Goal: Task Accomplishment & Management: Use online tool/utility

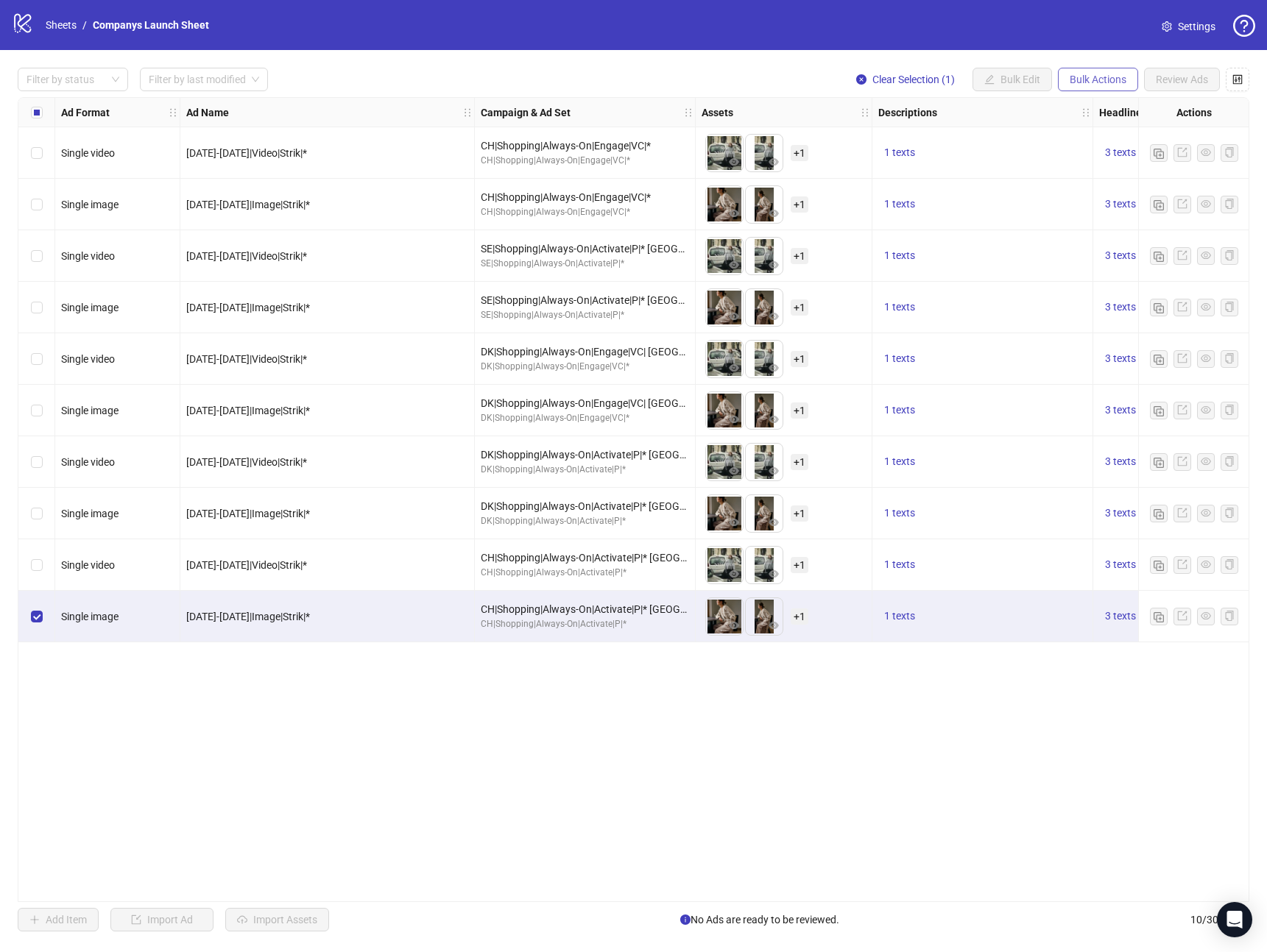
click at [1085, 69] on button "Bulk Actions" at bounding box center [1098, 79] width 80 height 24
click at [1107, 129] on span "Duplicate" at bounding box center [1119, 132] width 101 height 16
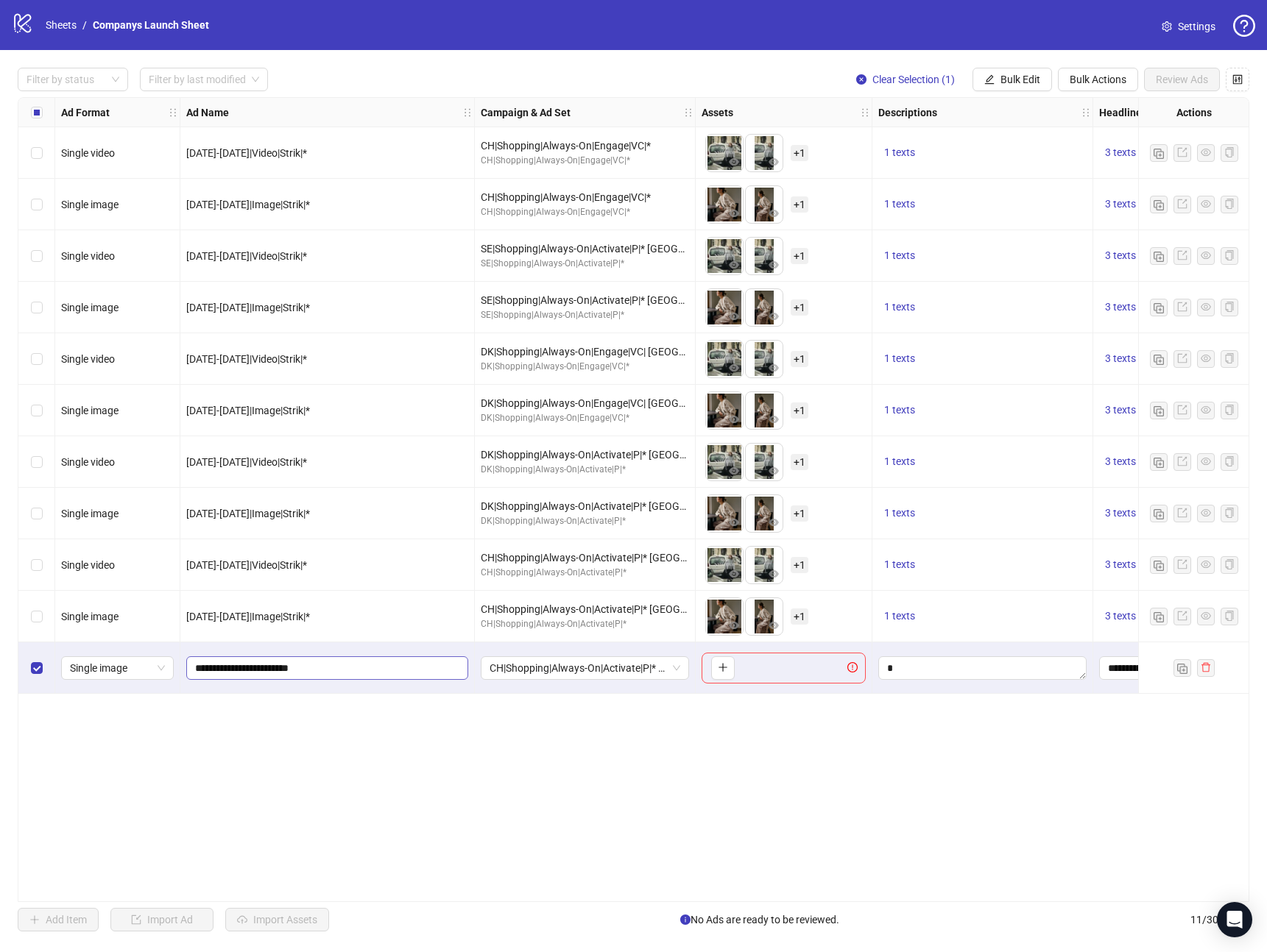
drag, startPoint x: 352, startPoint y: 680, endPoint x: 358, endPoint y: 673, distance: 9.2
click at [353, 680] on div "**********" at bounding box center [328, 668] width 294 height 51
click at [359, 672] on input "**********" at bounding box center [325, 668] width 261 height 16
type input "**********"
click at [653, 757] on div "Ad Format Ad Name Campaign & Ad Set Assets Descriptions Headlines Primary Texts…" at bounding box center [633, 499] width 1232 height 805
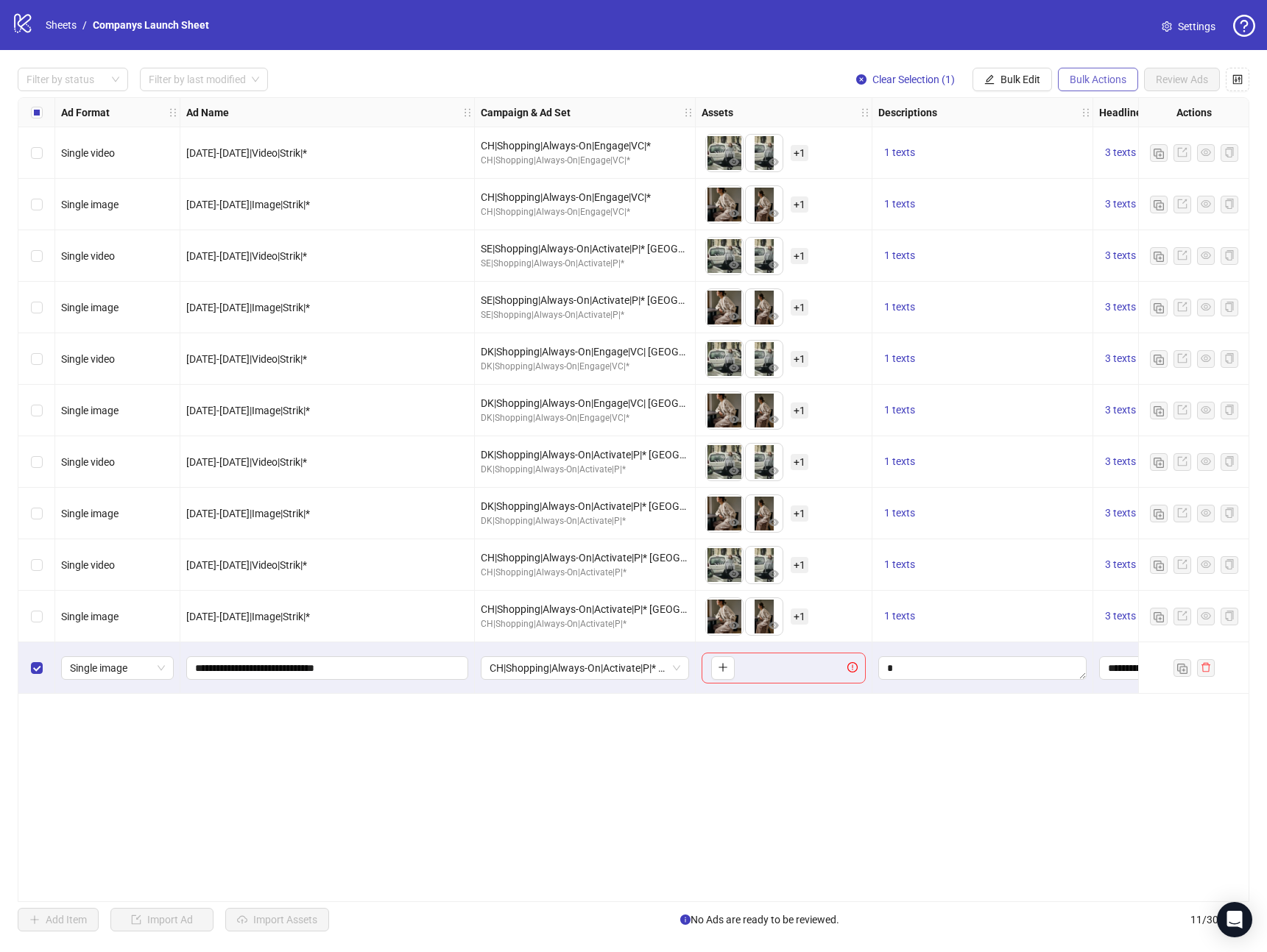
click at [1100, 83] on span "Bulk Actions" at bounding box center [1098, 78] width 56 height 11
click at [1102, 111] on span "Delete" at bounding box center [1119, 108] width 101 height 16
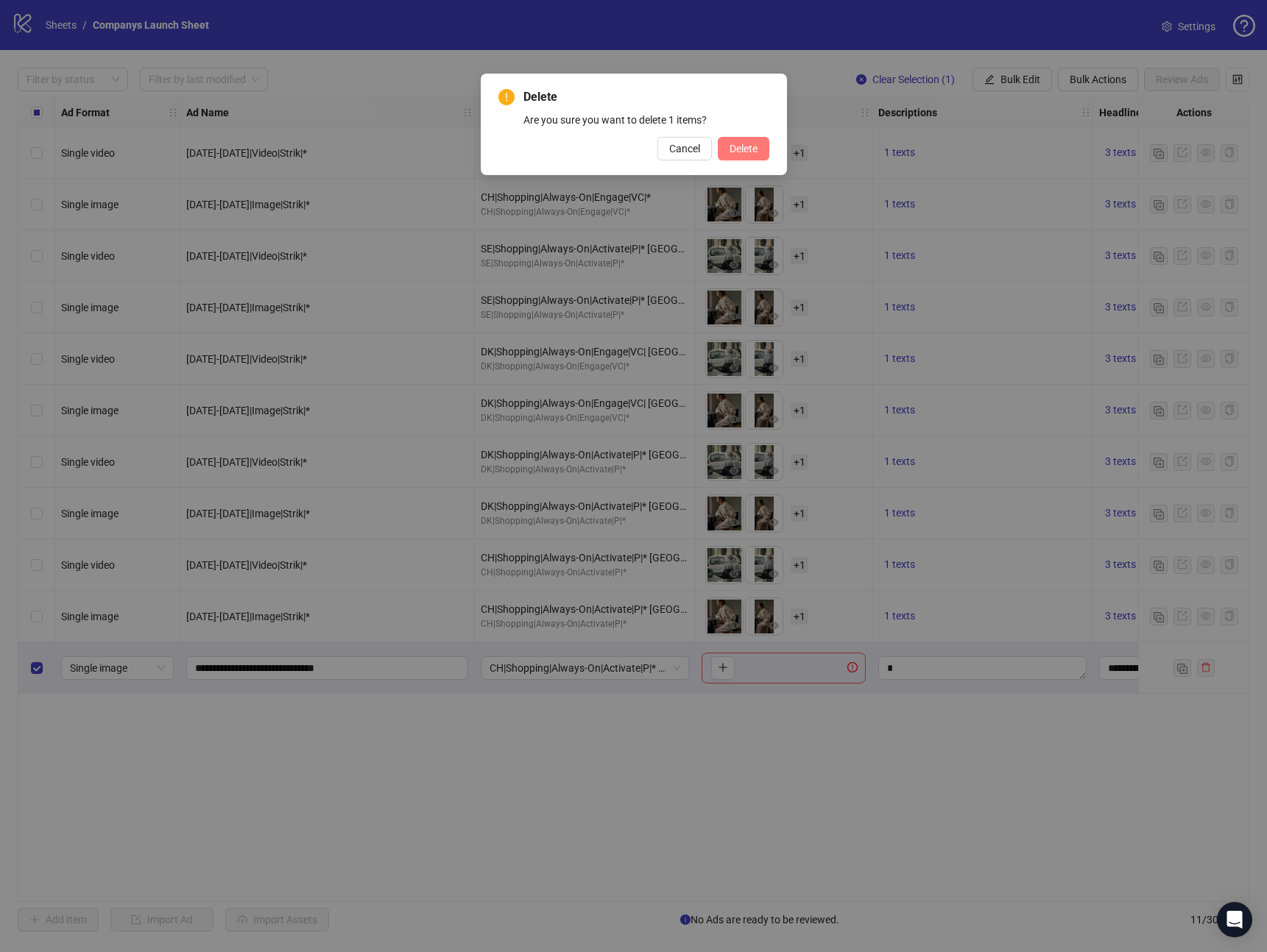
click at [738, 150] on span "Delete" at bounding box center [743, 148] width 28 height 11
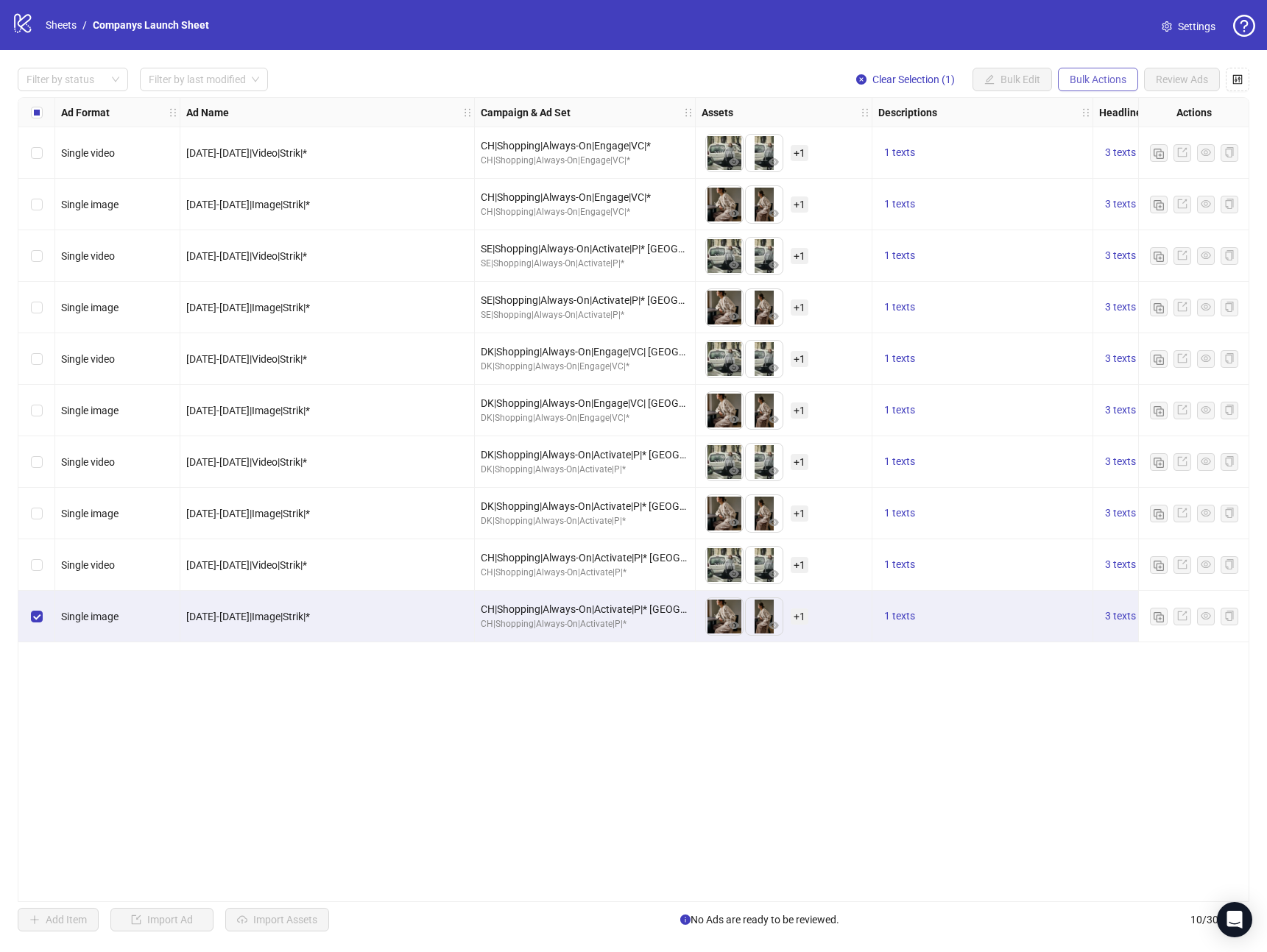
click at [1097, 85] on span "Bulk Actions" at bounding box center [1098, 78] width 56 height 11
click at [1132, 158] on span "Duplicate with assets" at bounding box center [1119, 156] width 101 height 16
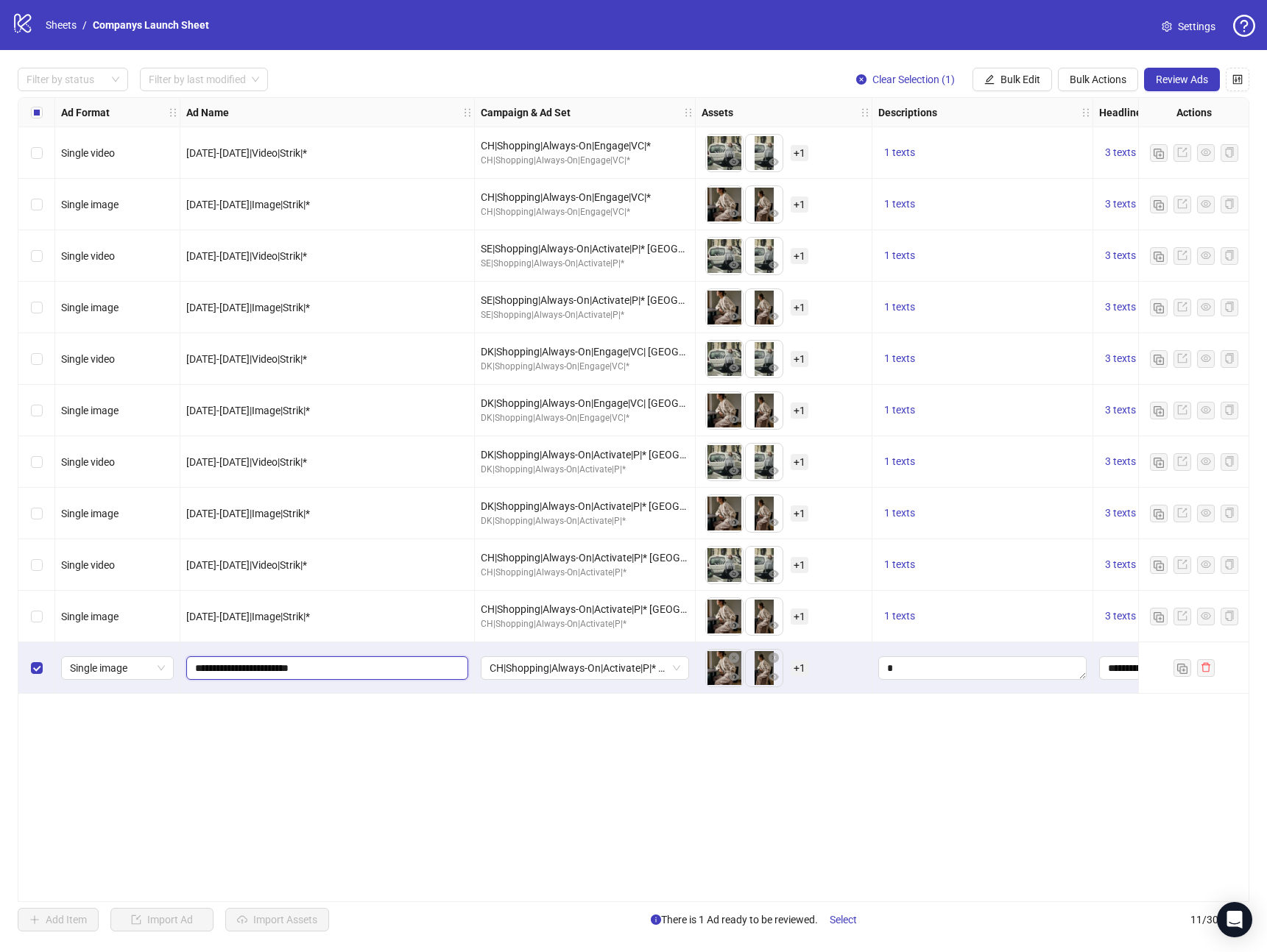
click at [361, 661] on input "**********" at bounding box center [325, 668] width 261 height 16
type input "**********"
click at [1193, 75] on span "Review Ads" at bounding box center [1181, 78] width 52 height 11
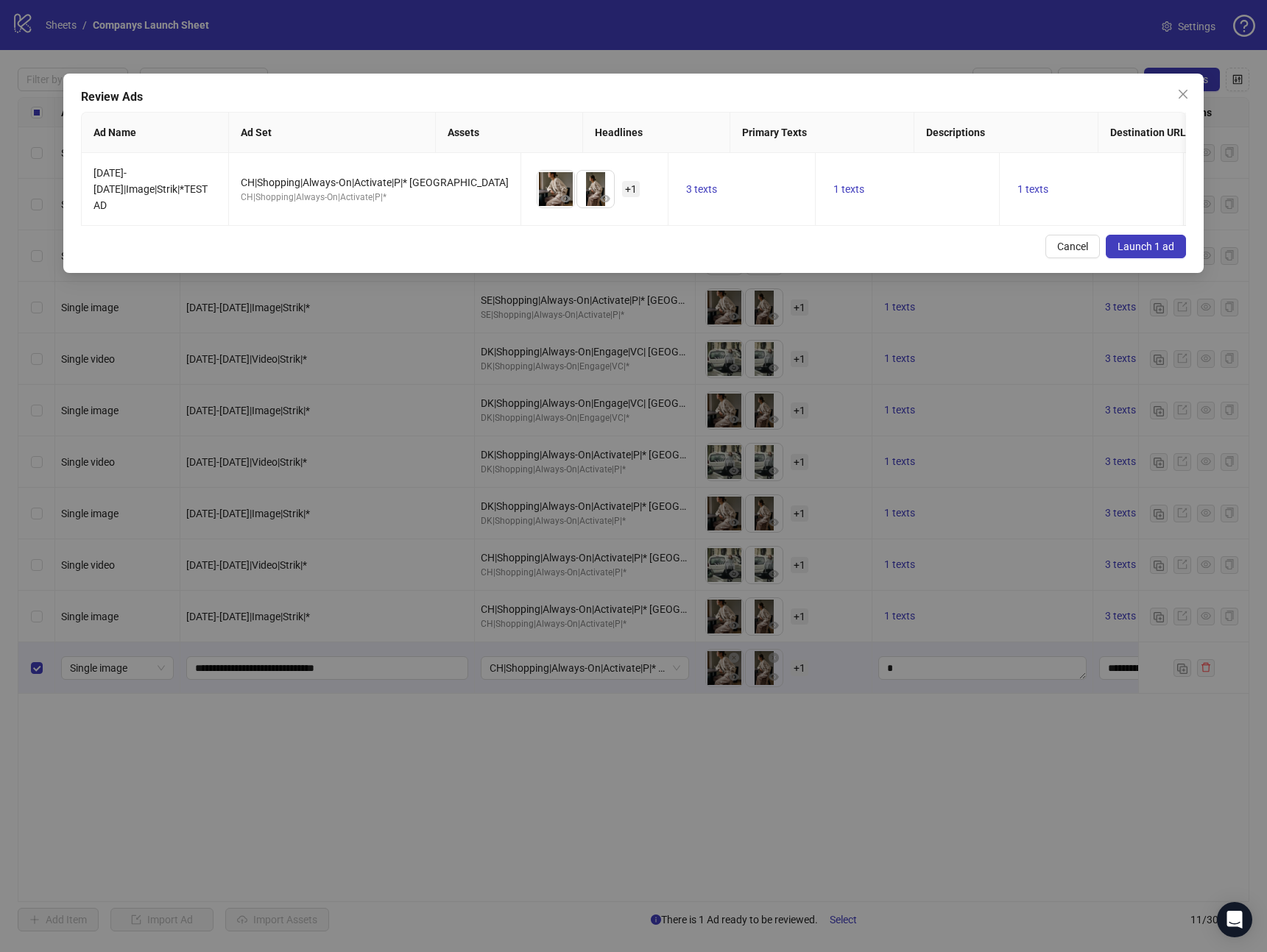
click at [1131, 250] on span "Launch 1 ad" at bounding box center [1145, 246] width 56 height 11
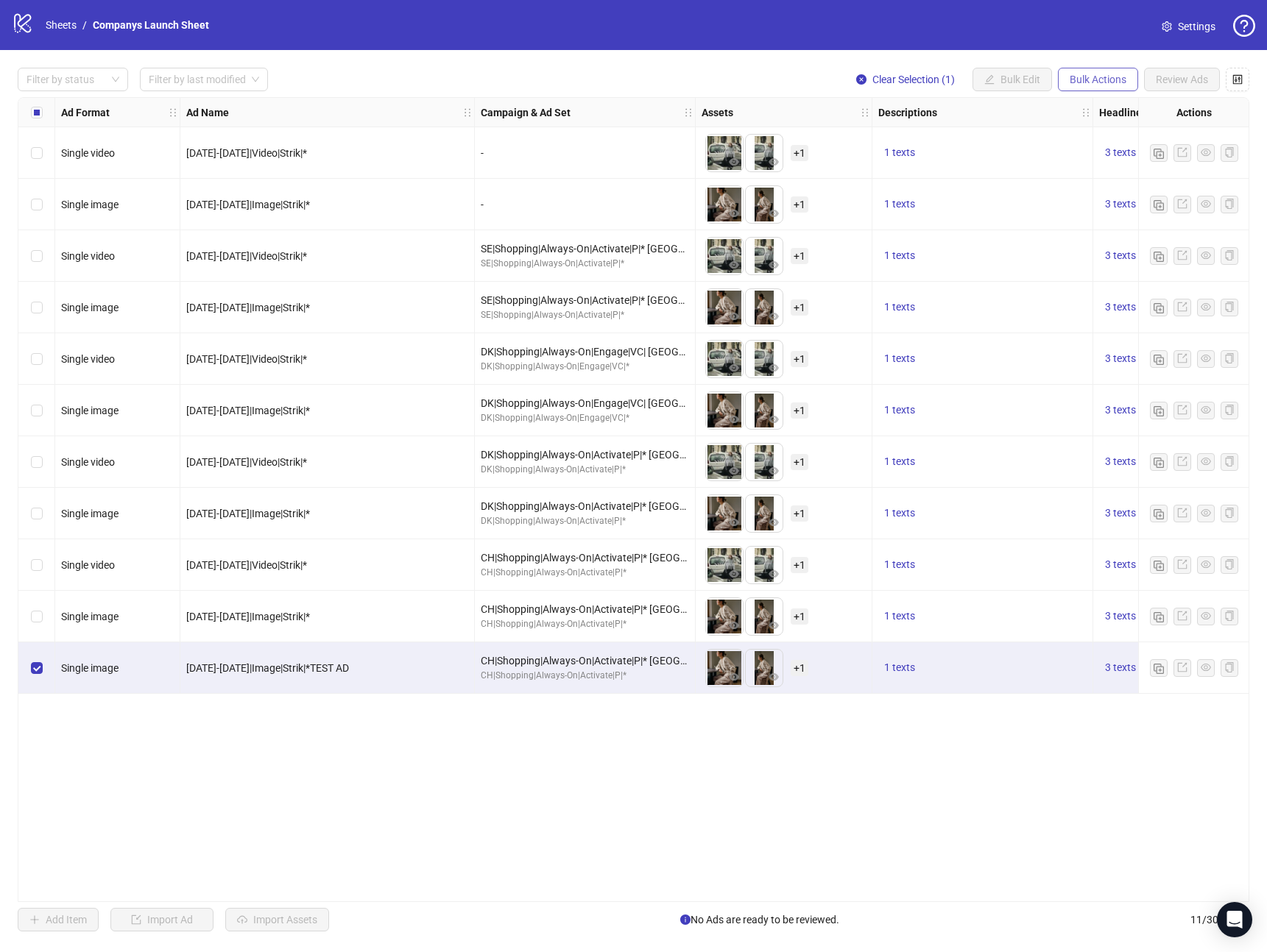
click at [1076, 85] on span "Bulk Actions" at bounding box center [1098, 78] width 56 height 11
click at [1082, 121] on li "Duplicate" at bounding box center [1119, 132] width 118 height 24
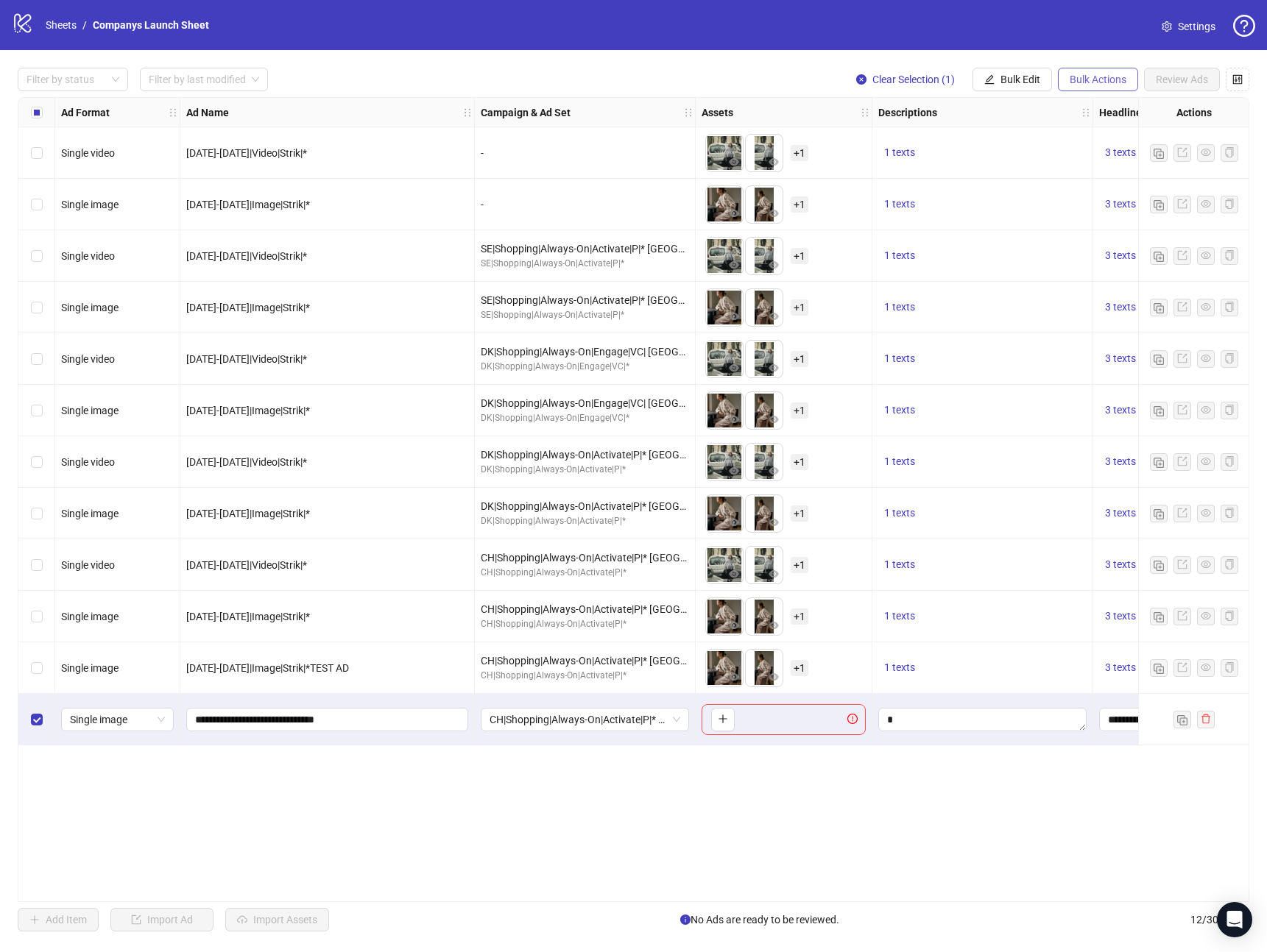
click at [1082, 74] on span "Bulk Actions" at bounding box center [1098, 78] width 56 height 11
click at [1096, 112] on span "Delete" at bounding box center [1119, 108] width 101 height 16
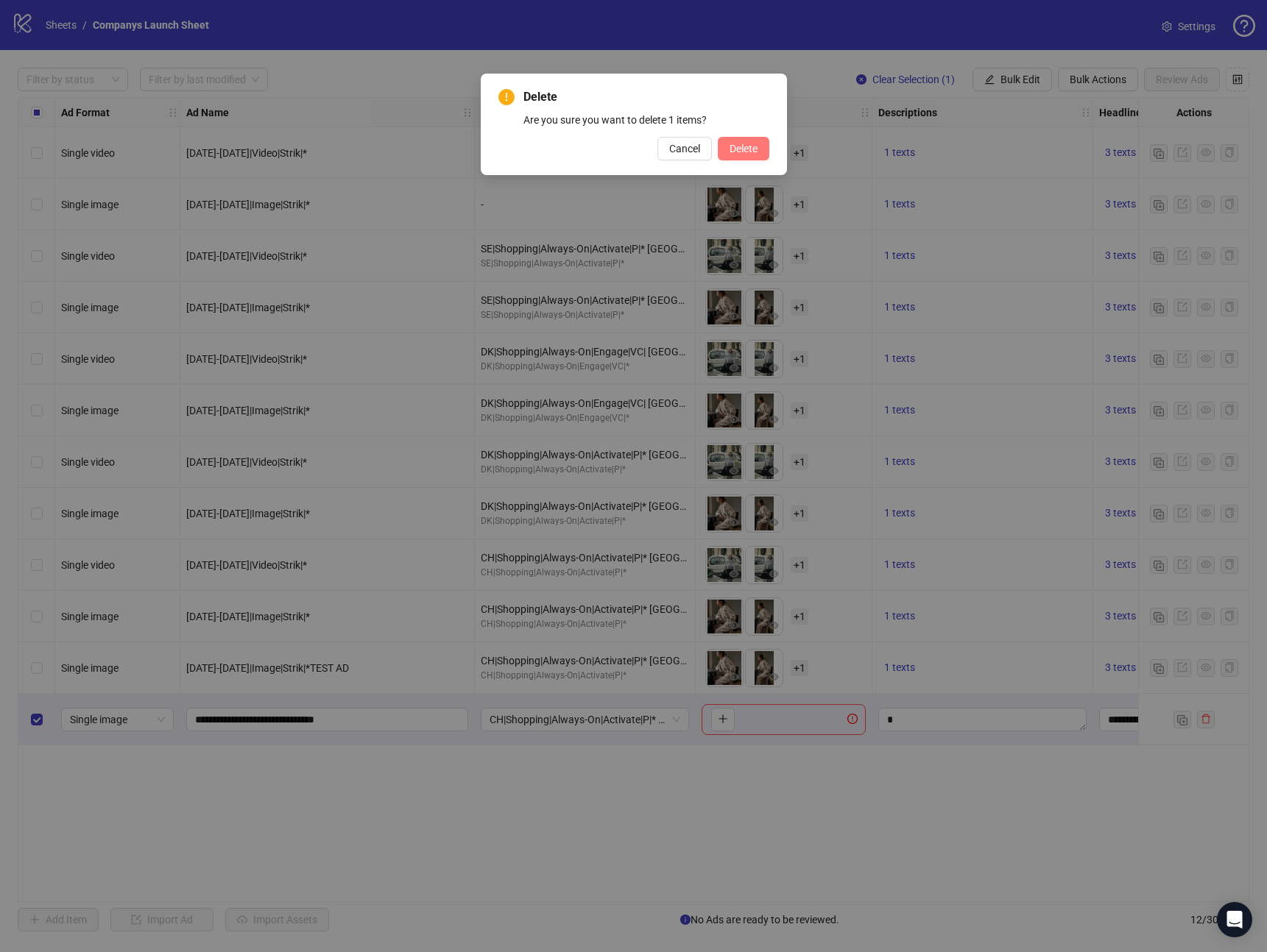
click at [734, 149] on span "Delete" at bounding box center [743, 148] width 28 height 11
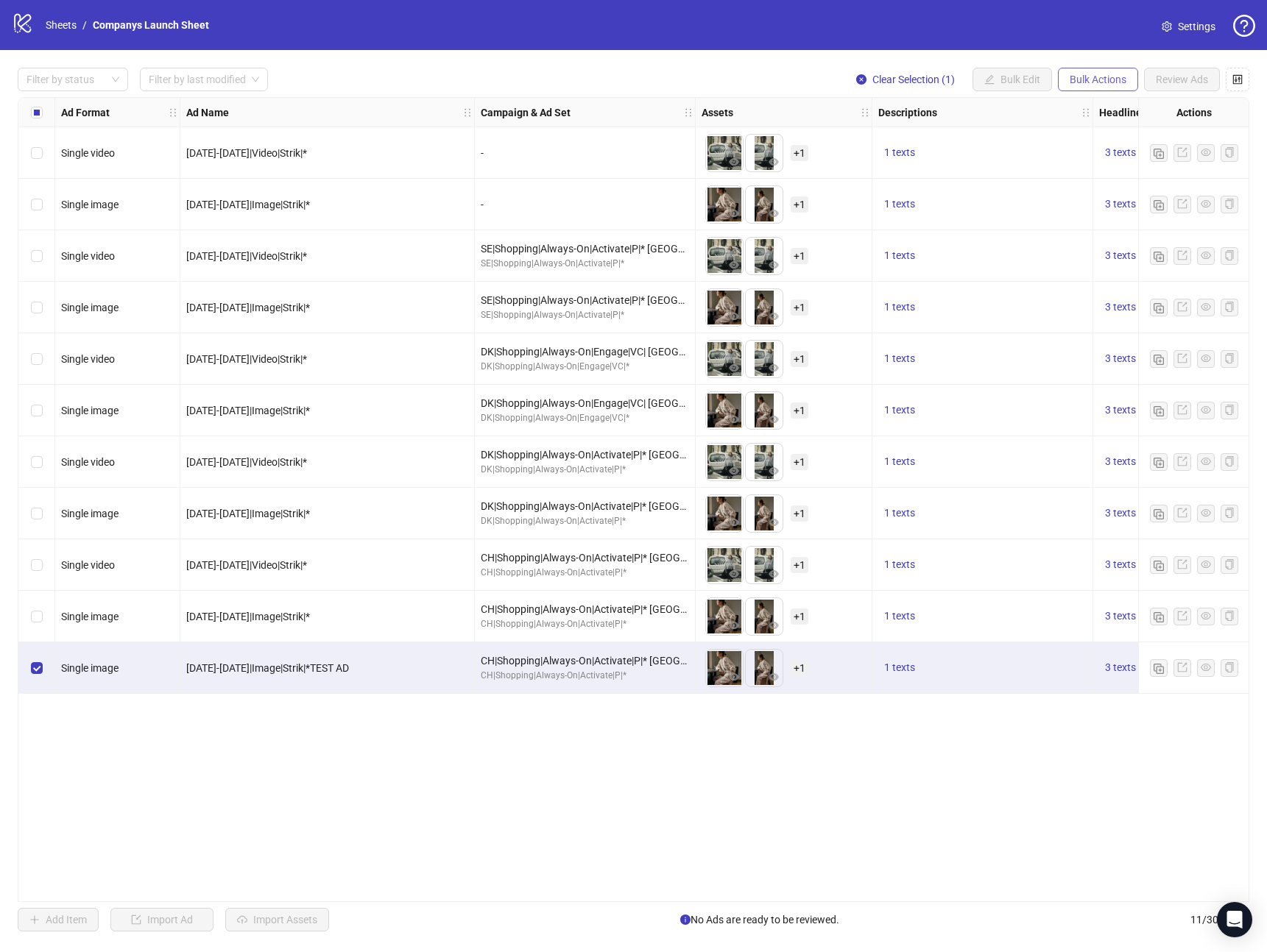
click at [1086, 78] on span "Bulk Actions" at bounding box center [1098, 78] width 56 height 11
click at [1092, 105] on span "Delete" at bounding box center [1119, 108] width 101 height 16
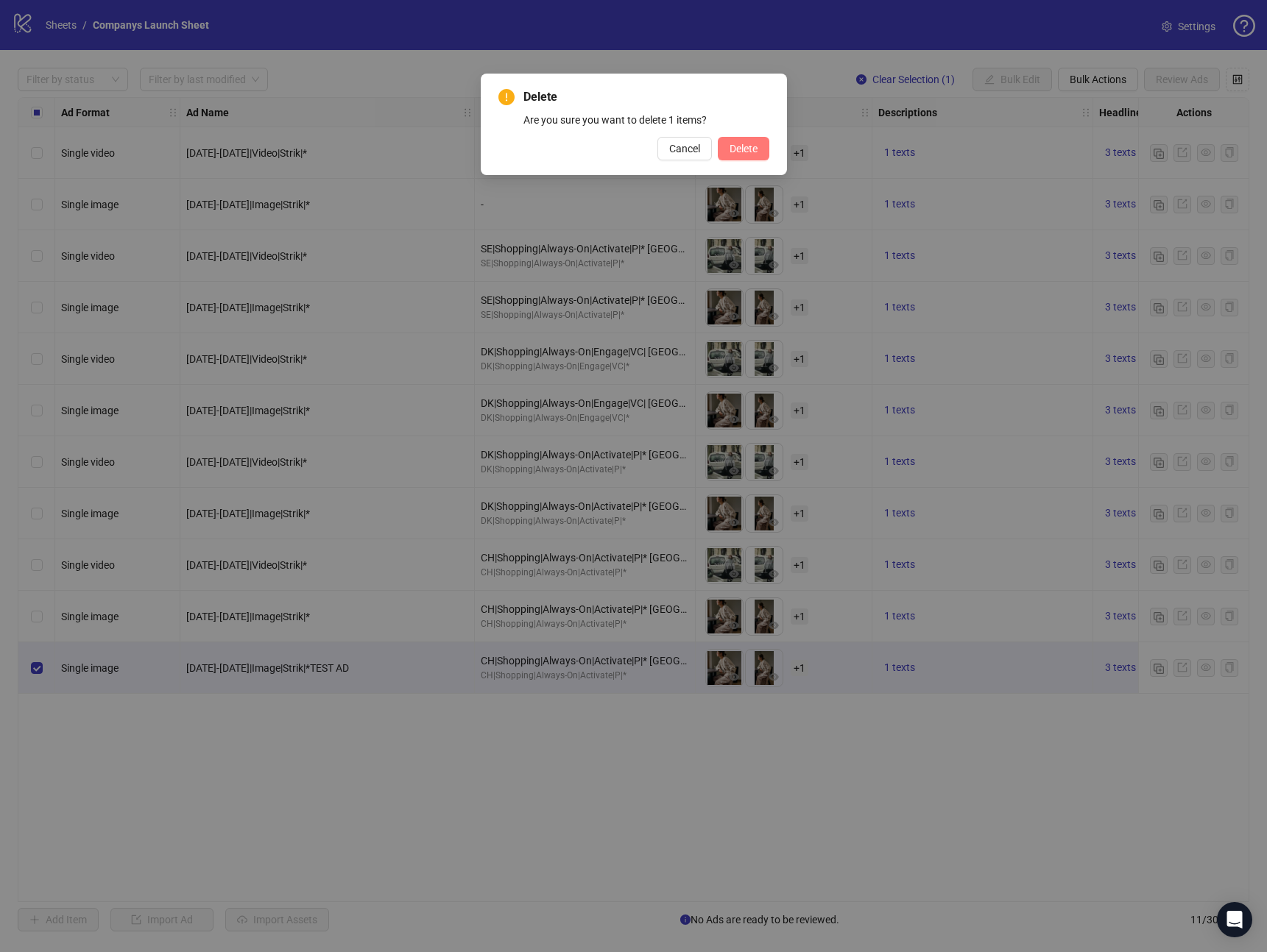
click at [756, 145] on span "Delete" at bounding box center [743, 148] width 28 height 11
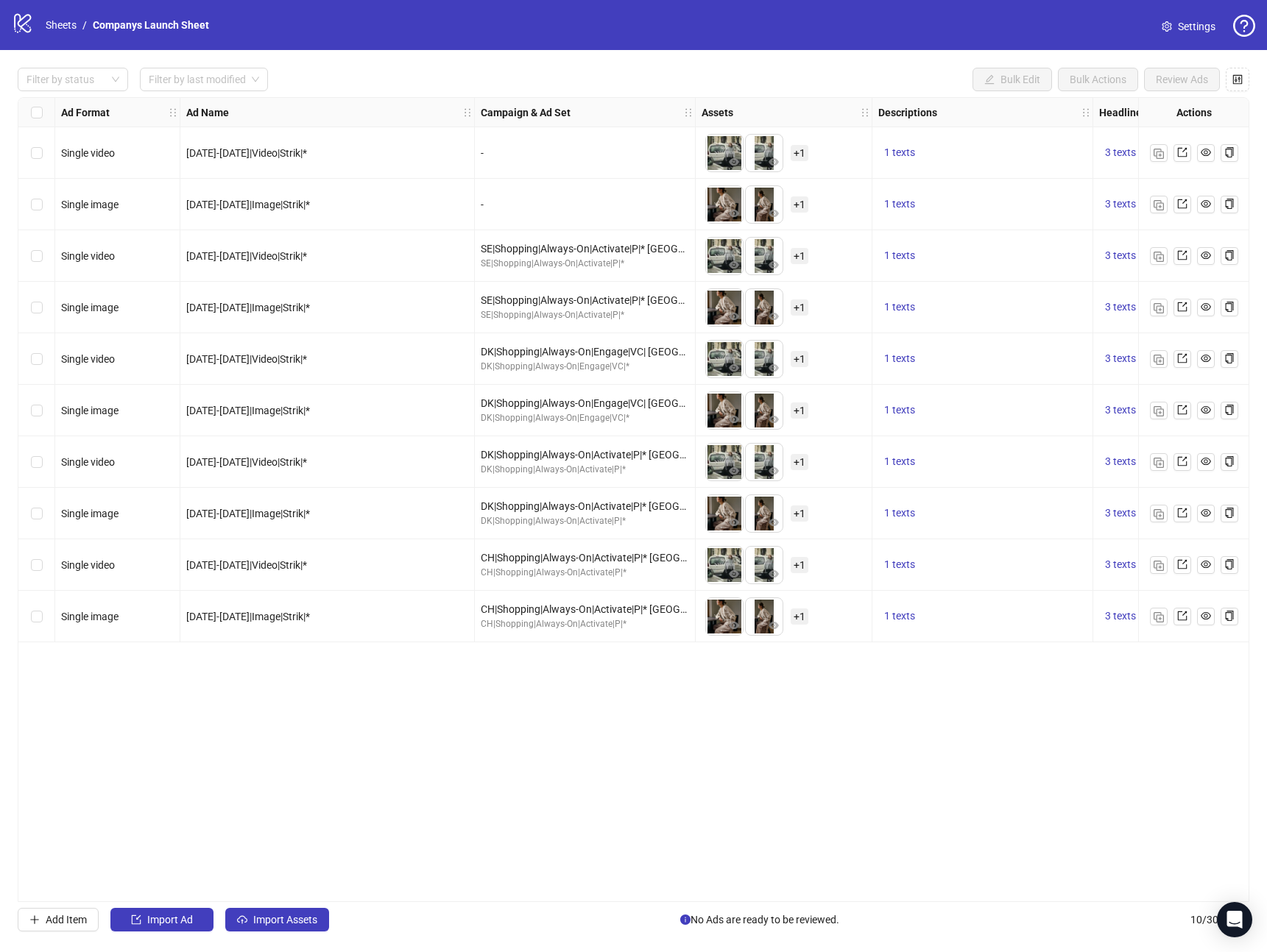
drag, startPoint x: 734, startPoint y: 762, endPoint x: 391, endPoint y: 266, distance: 603.0
click at [732, 760] on div "Ad Format Ad Name Campaign & Ad Set Assets Descriptions Headlines Primary Texts…" at bounding box center [633, 499] width 1232 height 805
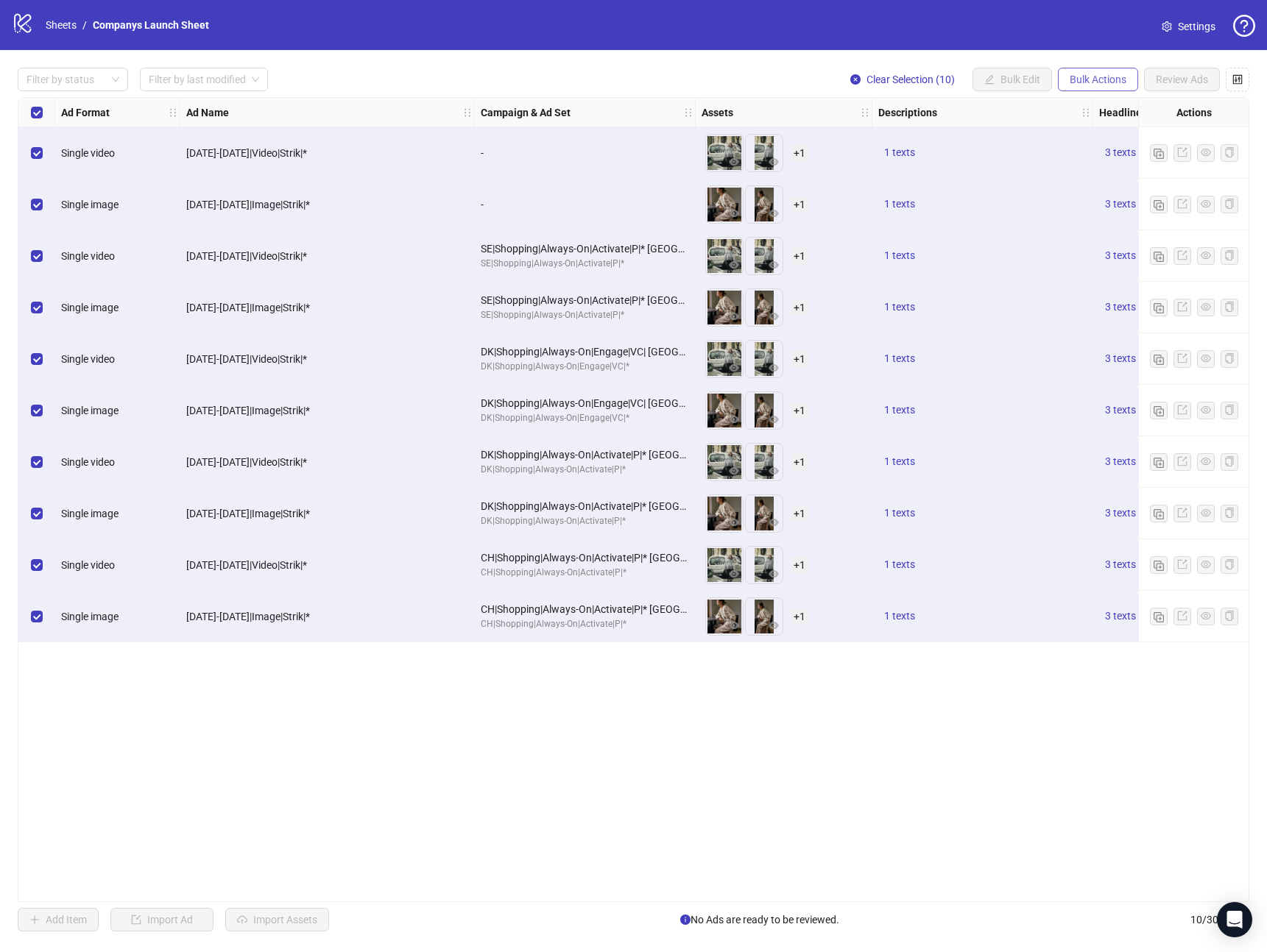
click at [1092, 78] on span "Bulk Actions" at bounding box center [1098, 78] width 56 height 11
click at [1097, 109] on span "Delete" at bounding box center [1119, 108] width 101 height 16
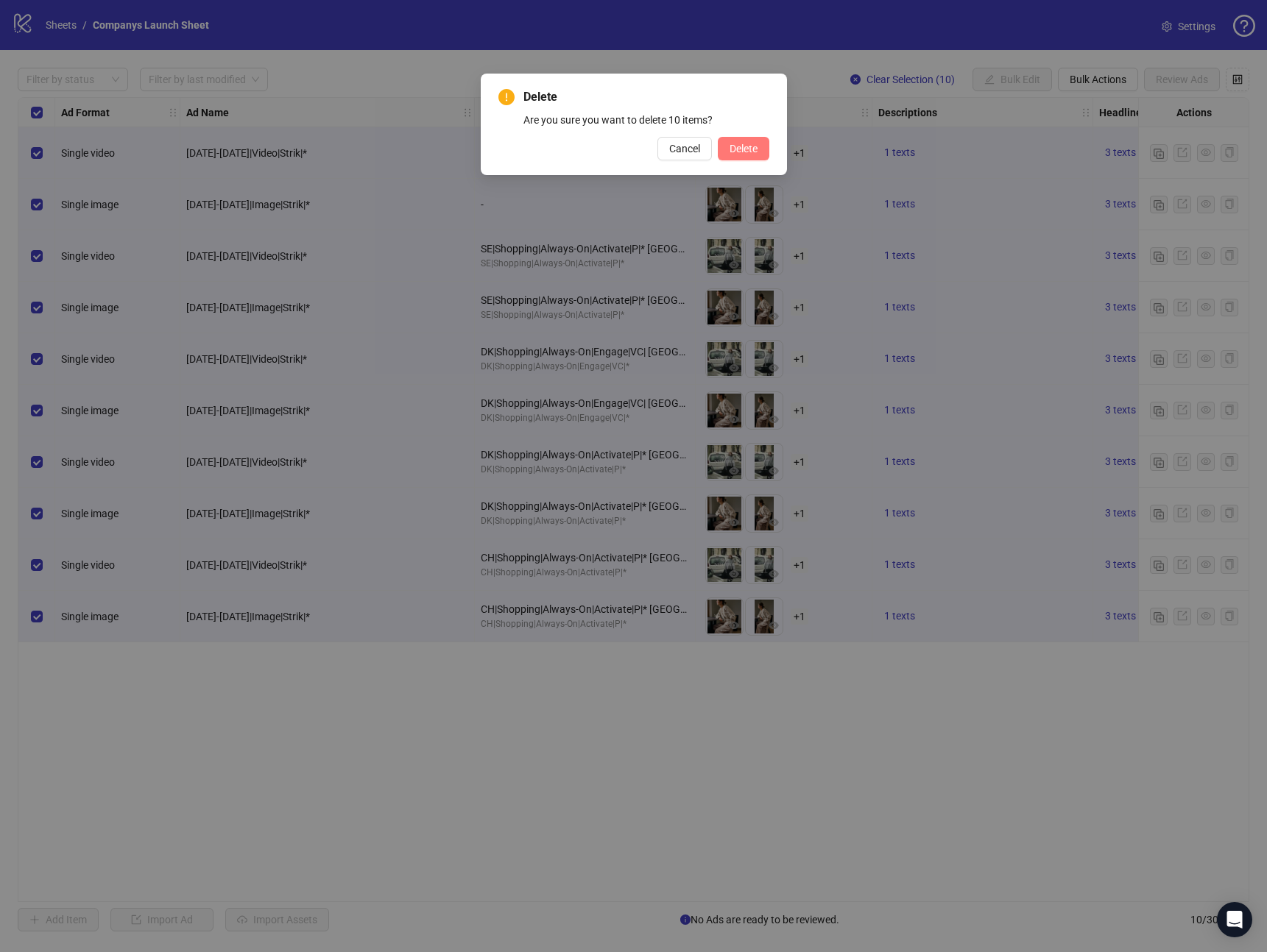
click at [741, 151] on span "Delete" at bounding box center [743, 148] width 28 height 11
